Goal: Task Accomplishment & Management: Use online tool/utility

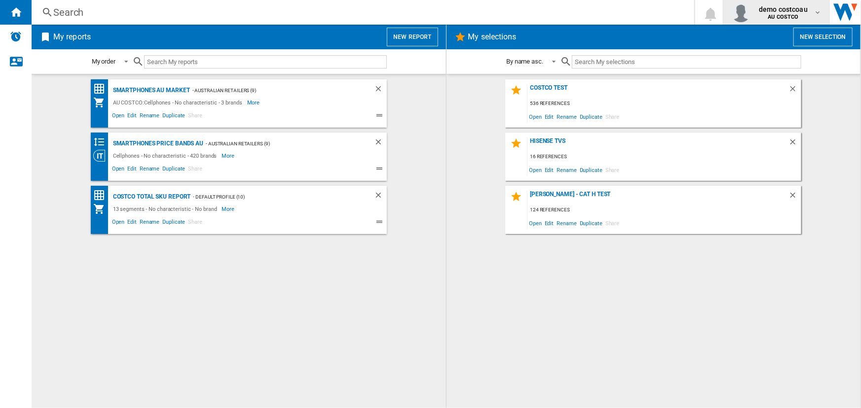
click at [791, 12] on span "demo costcoau" at bounding box center [783, 9] width 49 height 10
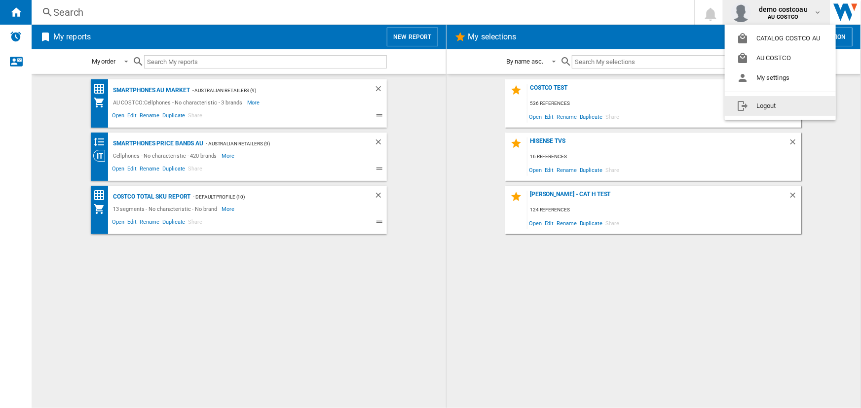
click at [772, 108] on button "Logout" at bounding box center [780, 106] width 111 height 20
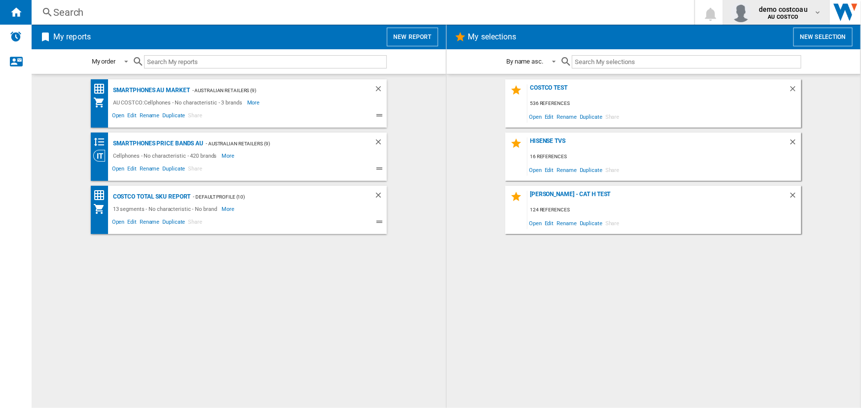
click at [776, 15] on b "AU COSTCO" at bounding box center [783, 17] width 31 height 6
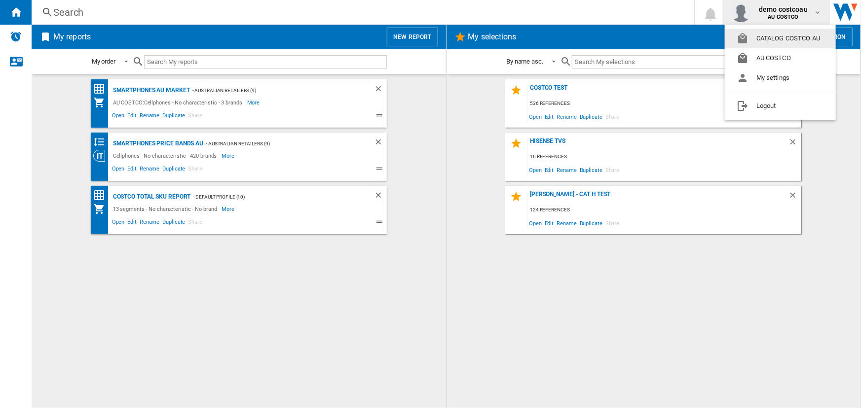
click at [778, 39] on button "CATALOG COSTCO AU" at bounding box center [780, 39] width 111 height 20
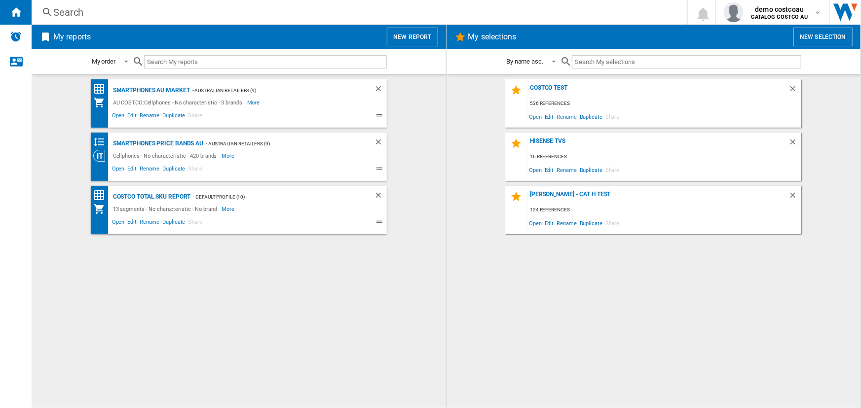
click at [395, 33] on button "New report" at bounding box center [412, 37] width 51 height 19
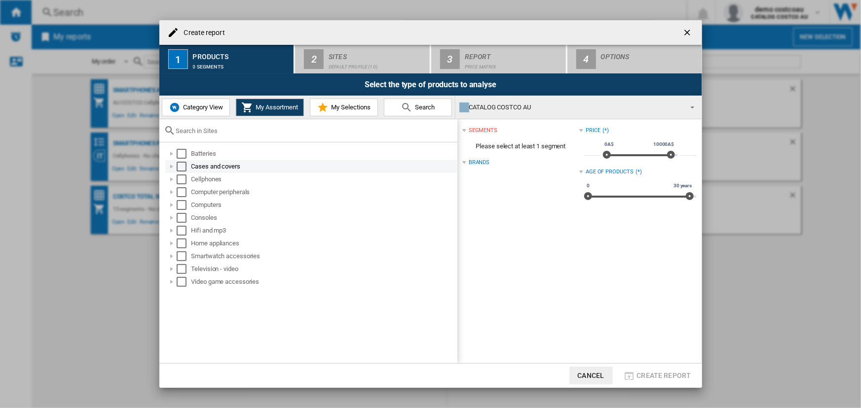
drag, startPoint x: 180, startPoint y: 150, endPoint x: 183, endPoint y: 168, distance: 17.6
click at [181, 150] on div "Select" at bounding box center [182, 154] width 10 height 10
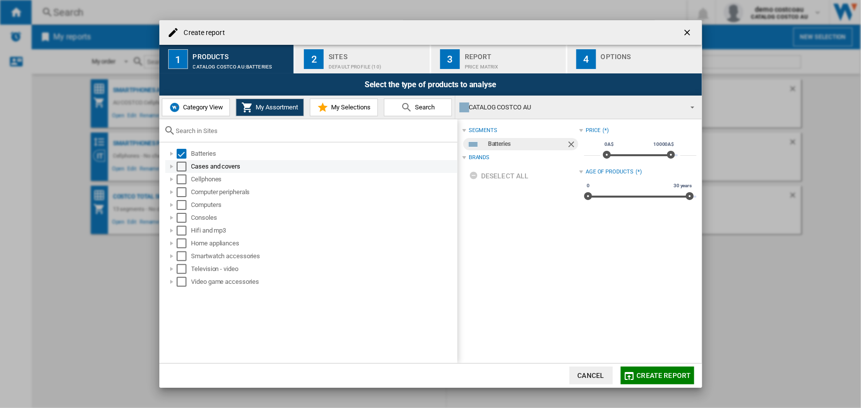
click at [182, 166] on div "Select" at bounding box center [182, 167] width 10 height 10
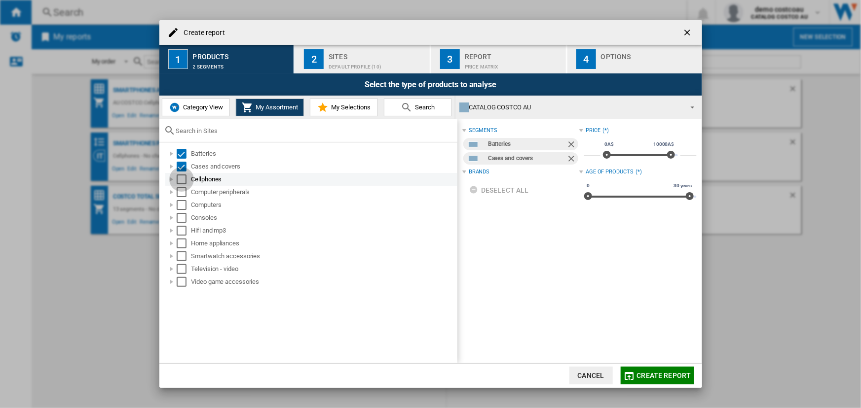
click at [183, 183] on div "Select" at bounding box center [182, 180] width 10 height 10
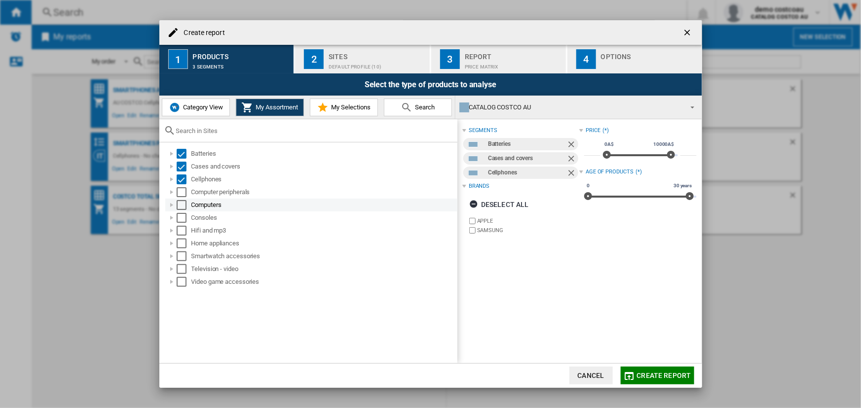
drag, startPoint x: 181, startPoint y: 195, endPoint x: 181, endPoint y: 207, distance: 11.3
click at [181, 196] on div "Select" at bounding box center [182, 192] width 10 height 10
click at [180, 209] on div "Select" at bounding box center [182, 205] width 10 height 10
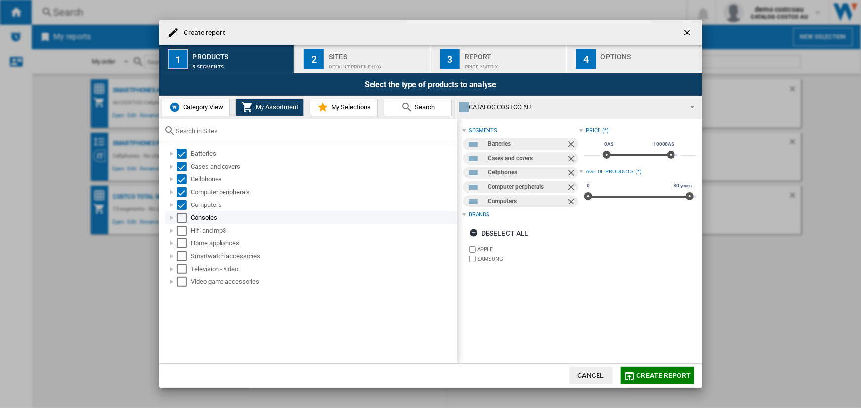
click at [180, 216] on div "Select" at bounding box center [182, 218] width 10 height 10
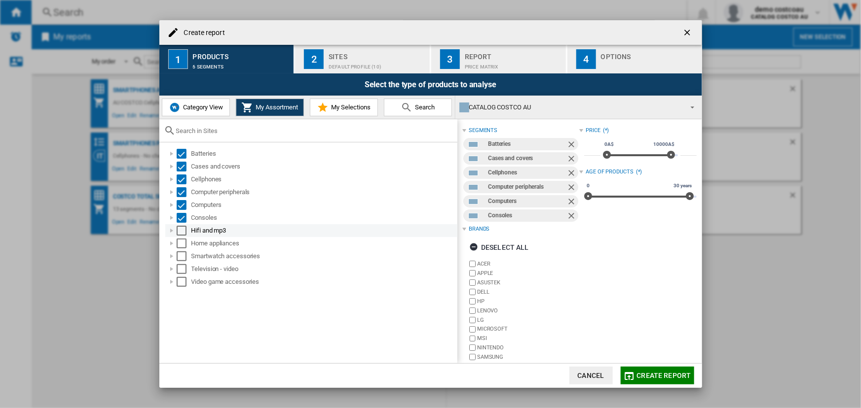
click at [182, 228] on div "Select" at bounding box center [182, 231] width 10 height 10
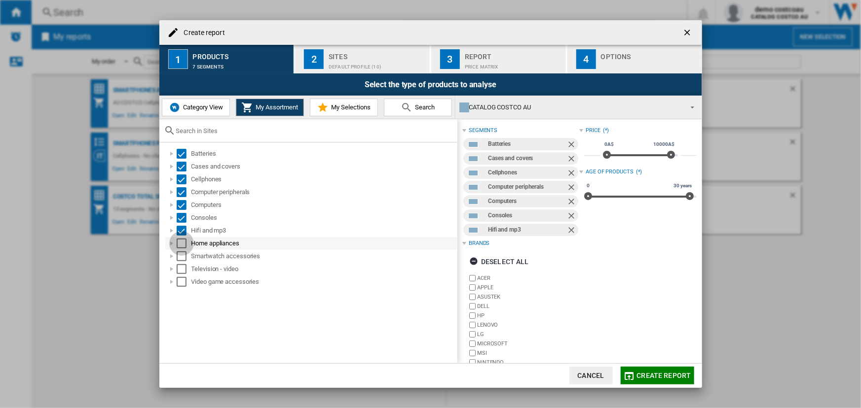
click at [181, 241] on div "Select" at bounding box center [182, 244] width 10 height 10
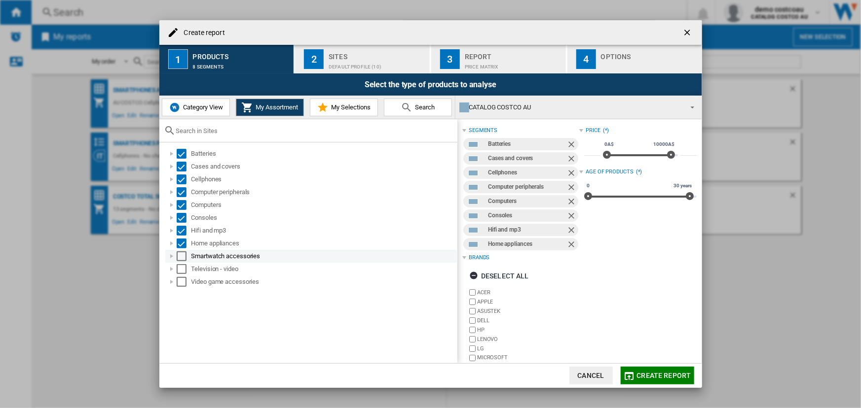
click at [182, 254] on div "Select" at bounding box center [182, 257] width 10 height 10
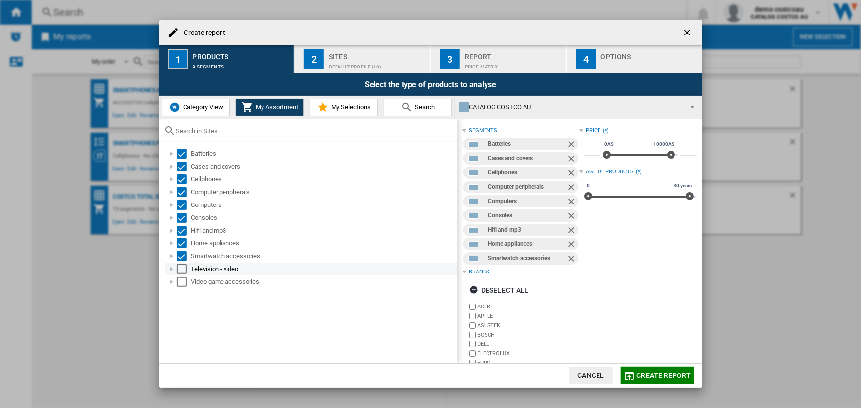
click at [182, 269] on div "Select" at bounding box center [182, 269] width 10 height 10
click at [182, 283] on div "Select" at bounding box center [182, 282] width 10 height 10
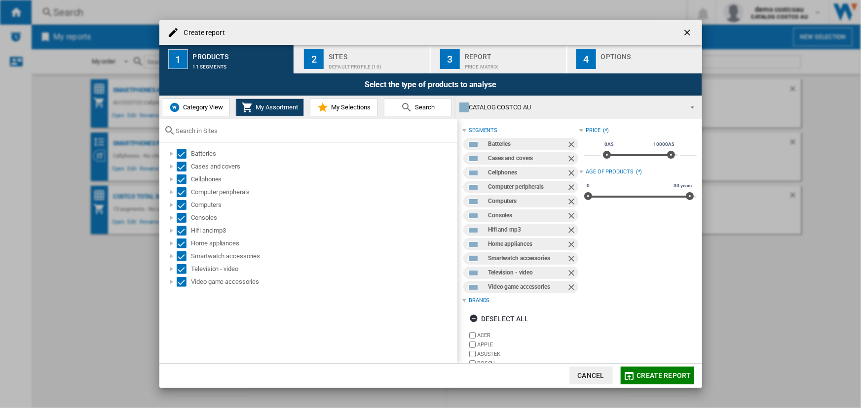
click at [342, 62] on div "Default profile (10)" at bounding box center [377, 64] width 97 height 10
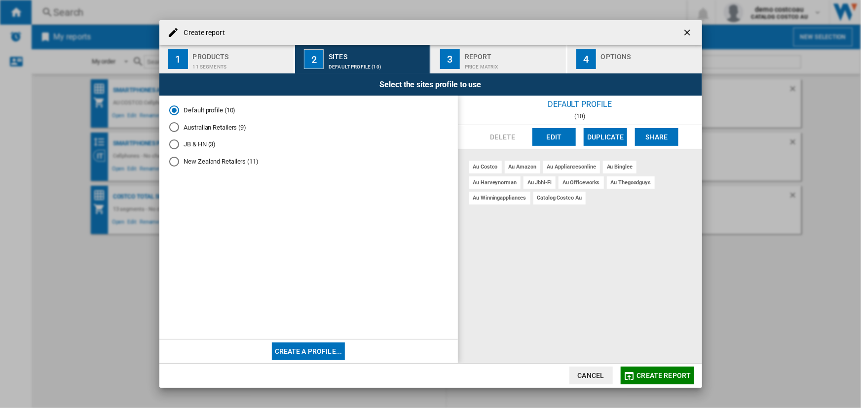
click at [552, 136] on button "Edit" at bounding box center [553, 137] width 43 height 18
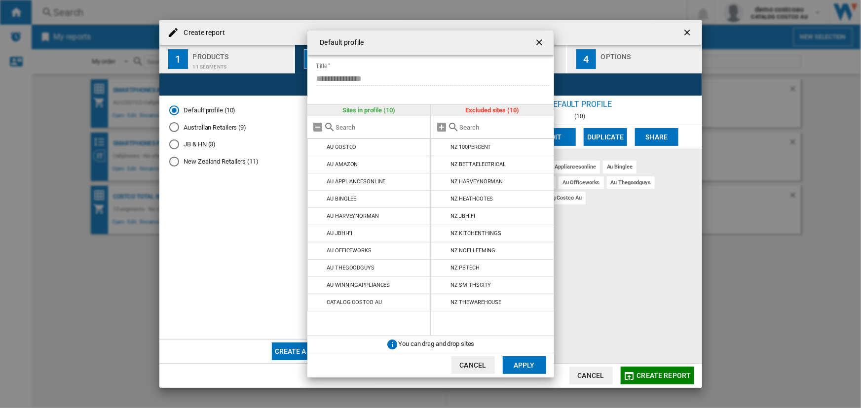
click at [472, 365] on button "Cancel" at bounding box center [472, 366] width 43 height 18
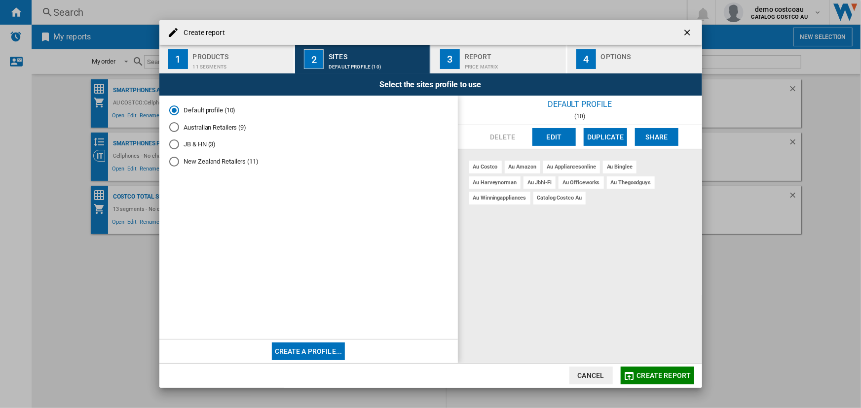
click at [493, 59] on div "Price Matrix" at bounding box center [513, 64] width 97 height 10
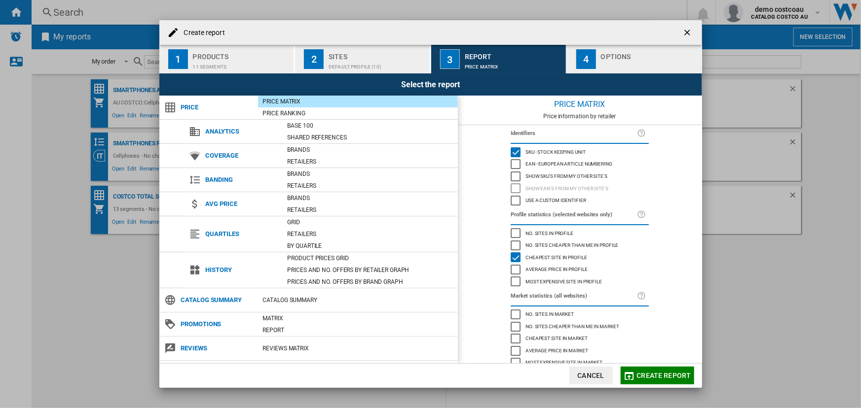
click at [514, 175] on div "Show SKU'S from my other site's" at bounding box center [516, 177] width 10 height 10
click at [653, 373] on span "Create report" at bounding box center [664, 376] width 54 height 8
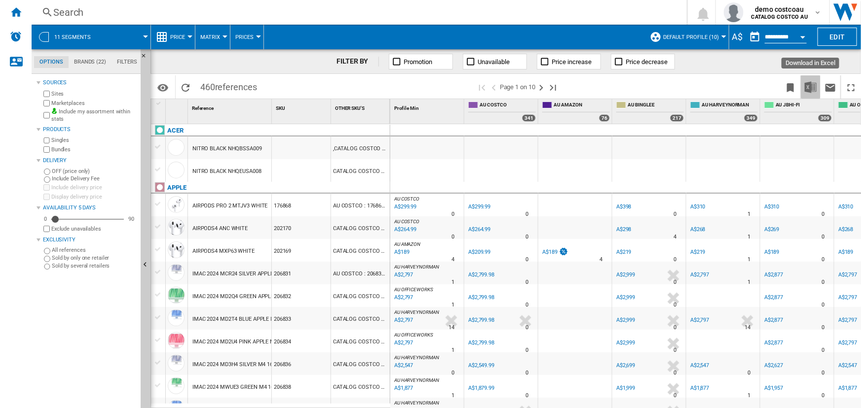
click at [811, 86] on img "Download in Excel" at bounding box center [811, 87] width 12 height 12
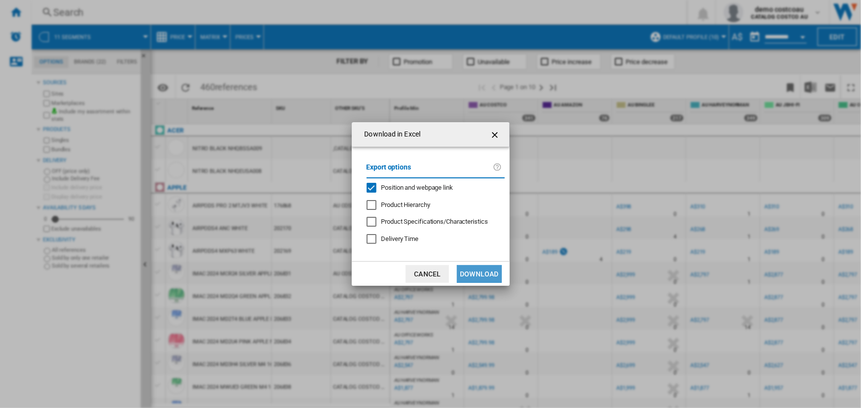
click at [481, 276] on button "Download" at bounding box center [479, 274] width 44 height 18
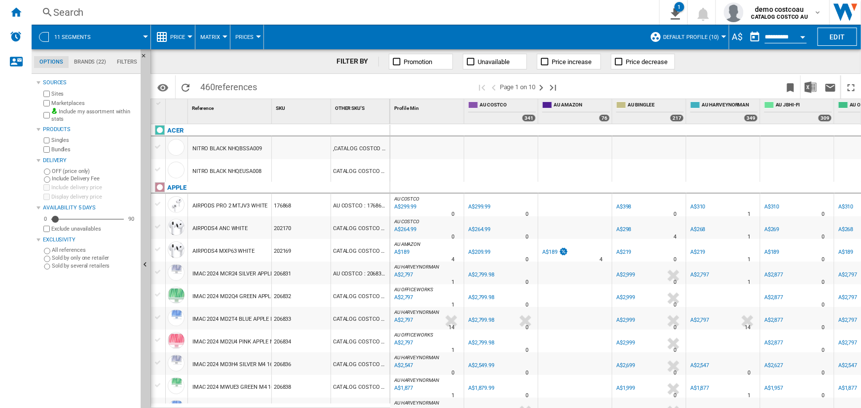
click at [721, 37] on div at bounding box center [723, 37] width 5 height 2
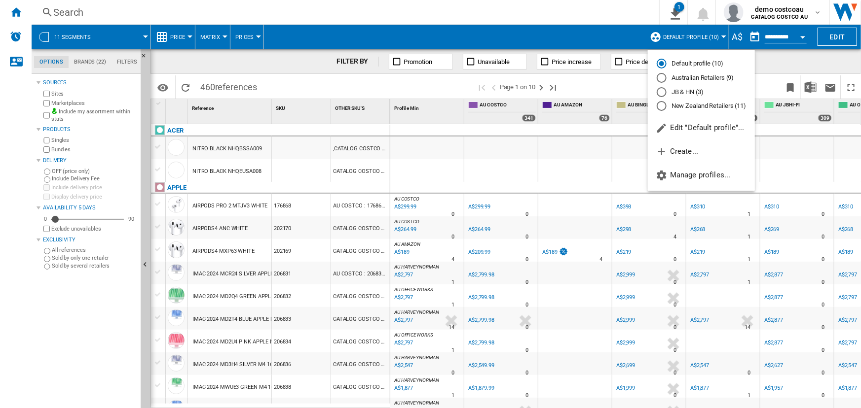
click at [832, 33] on md-backdrop at bounding box center [430, 204] width 861 height 408
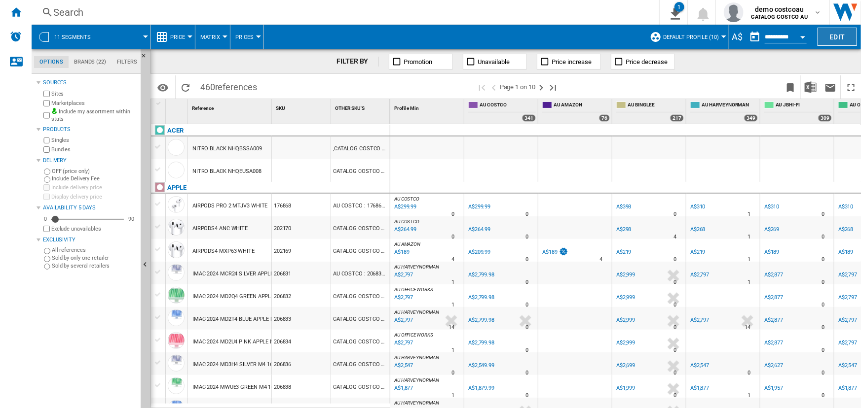
click at [831, 34] on button "Edit" at bounding box center [836, 37] width 39 height 18
